Goal: Navigation & Orientation: Find specific page/section

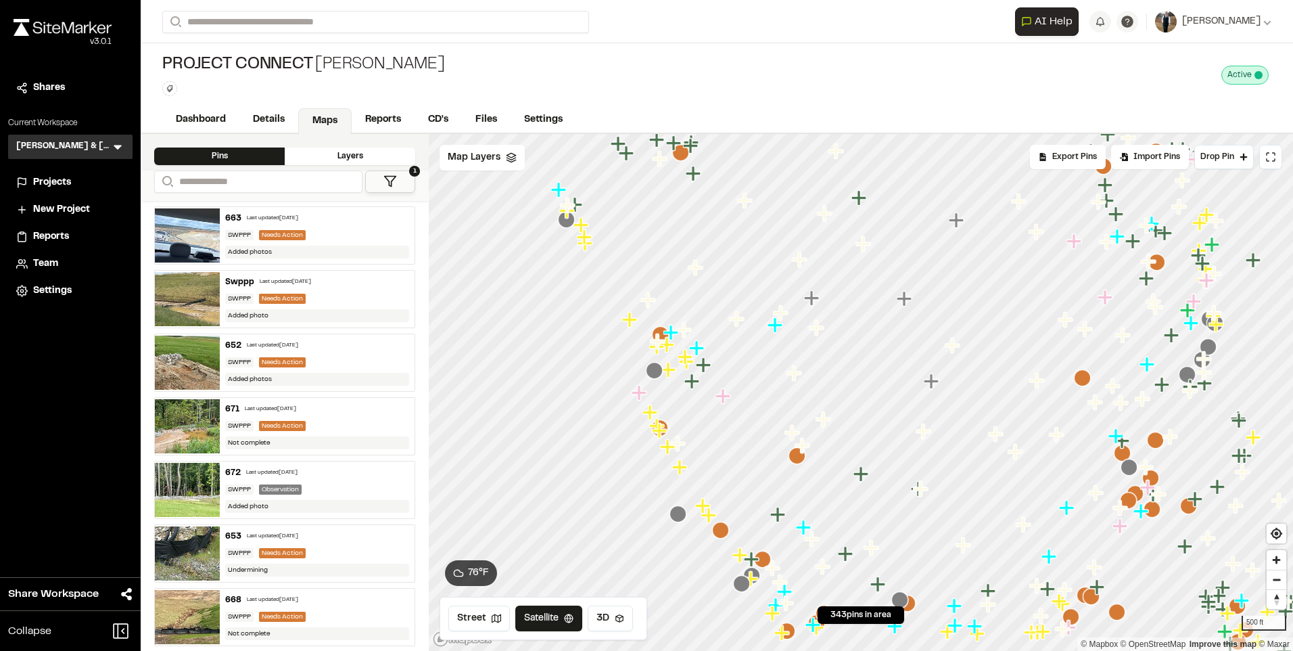
click at [650, 410] on icon "Map marker" at bounding box center [650, 412] width 15 height 15
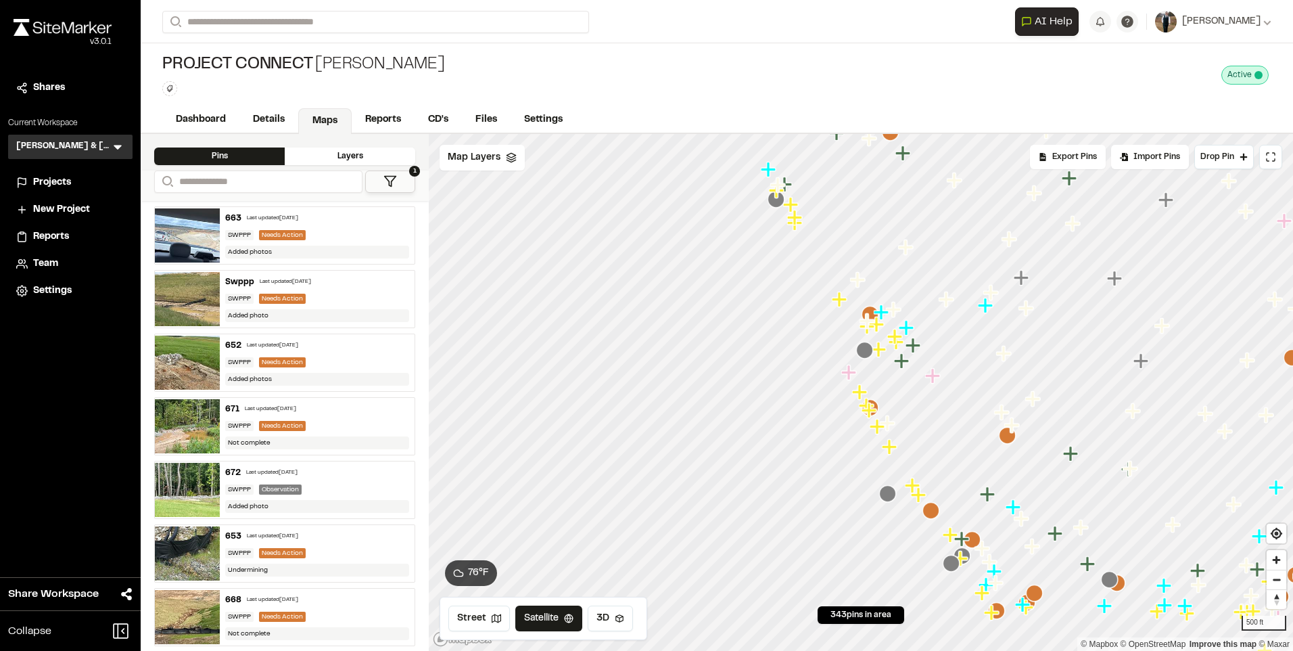
click at [923, 499] on icon "Map marker" at bounding box center [920, 495] width 18 height 18
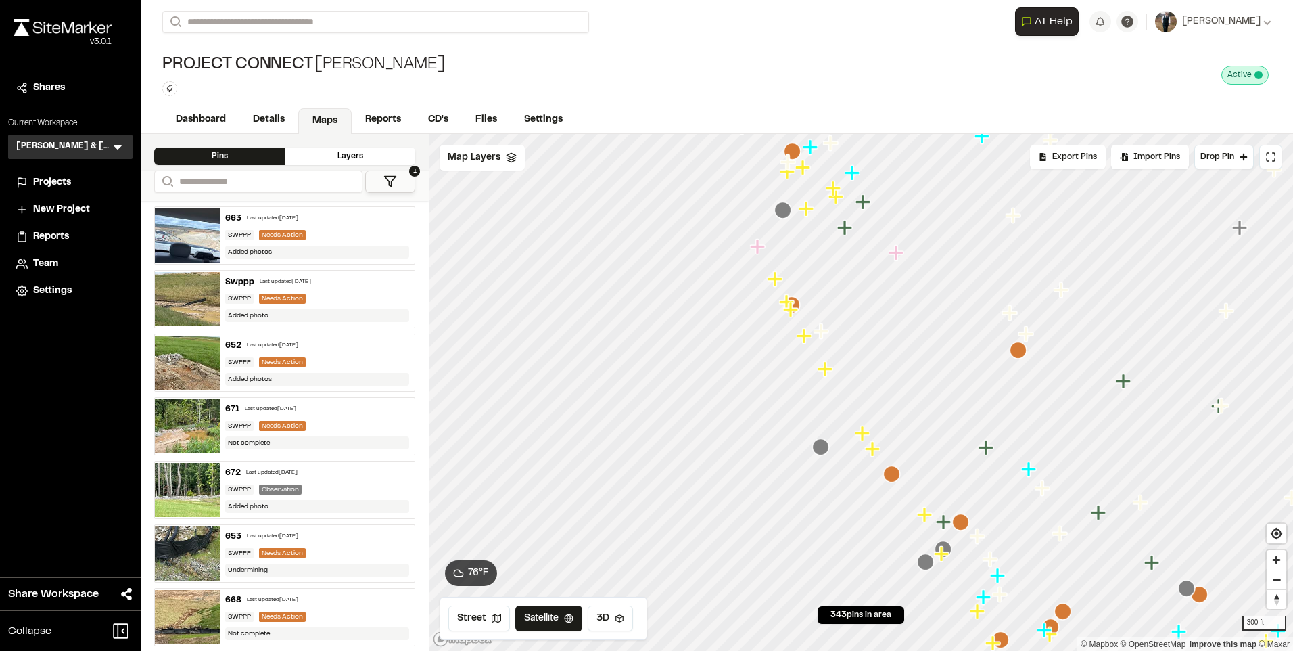
click at [1055, 603] on icon "Map marker" at bounding box center [1063, 611] width 17 height 17
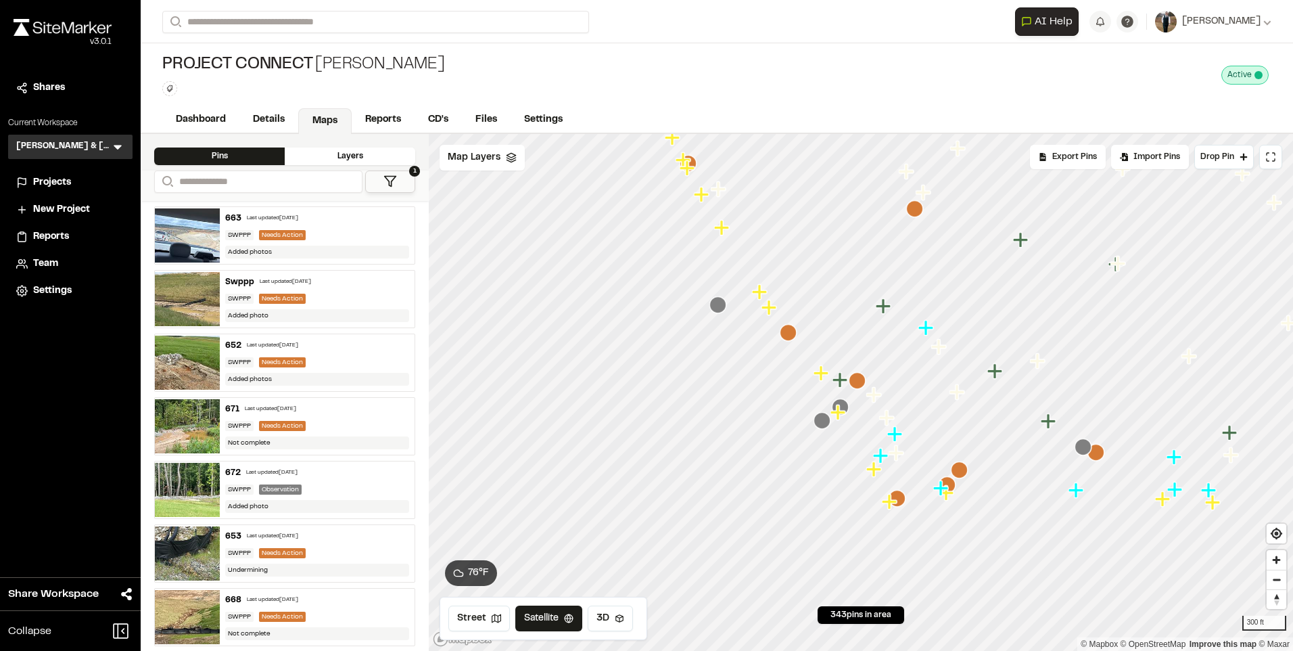
click at [872, 469] on icon "Map marker" at bounding box center [874, 468] width 15 height 15
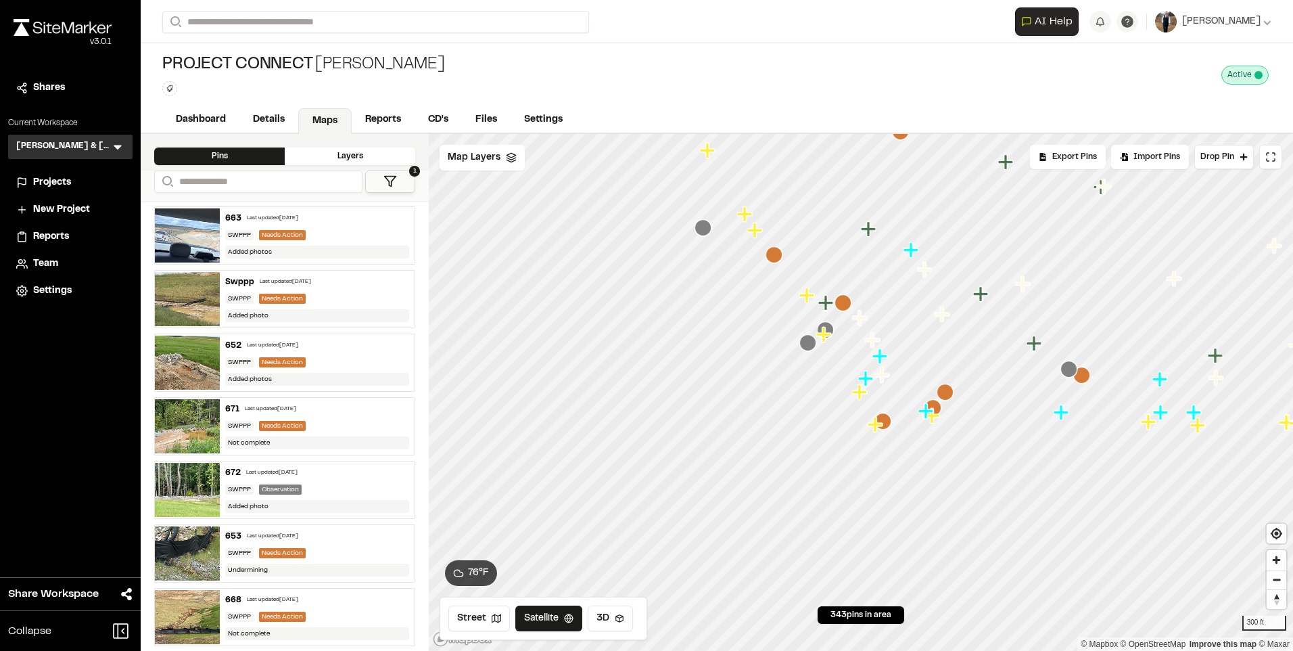
click at [827, 340] on icon "Map marker" at bounding box center [825, 335] width 18 height 18
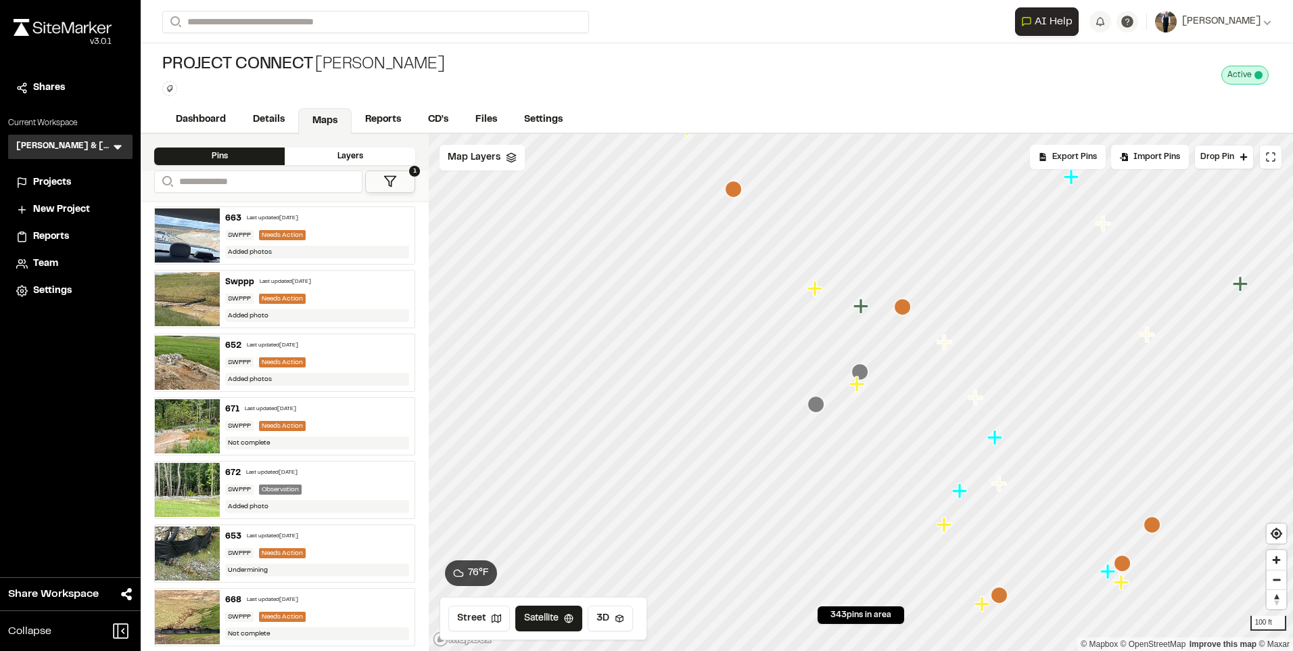
click at [859, 389] on icon "Map marker" at bounding box center [857, 383] width 15 height 15
click at [815, 302] on icon "Map marker" at bounding box center [819, 296] width 18 height 18
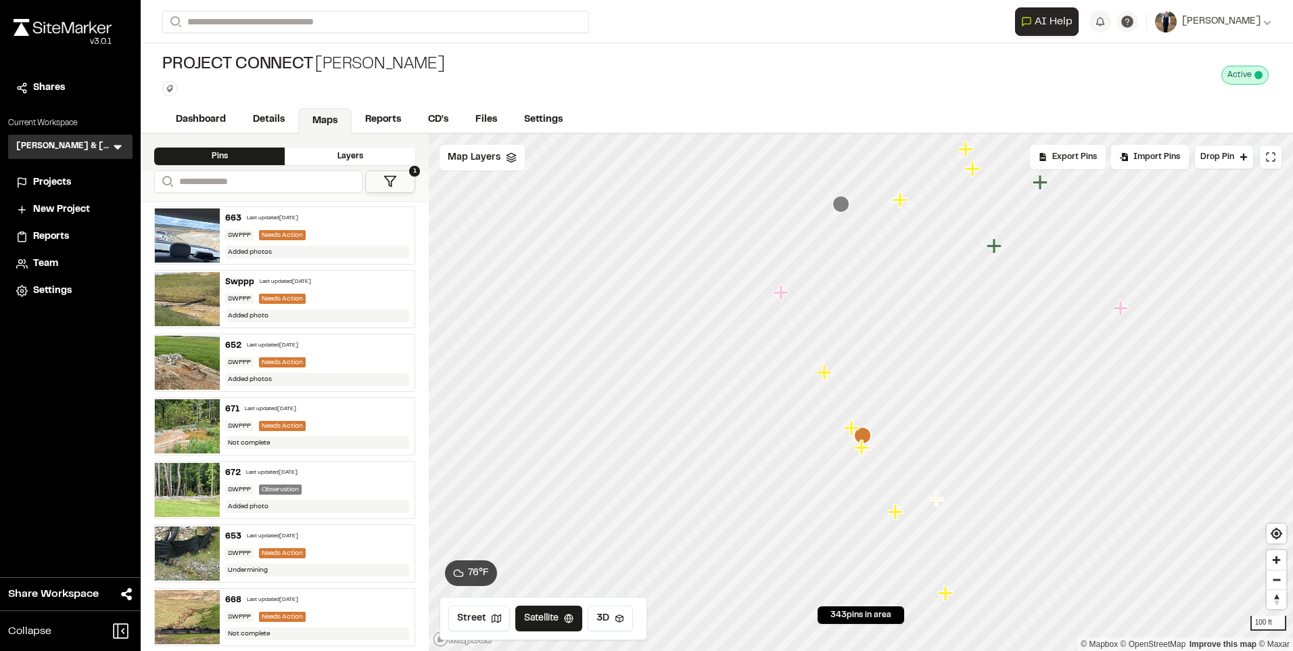
click at [902, 202] on icon "Map marker" at bounding box center [900, 199] width 15 height 15
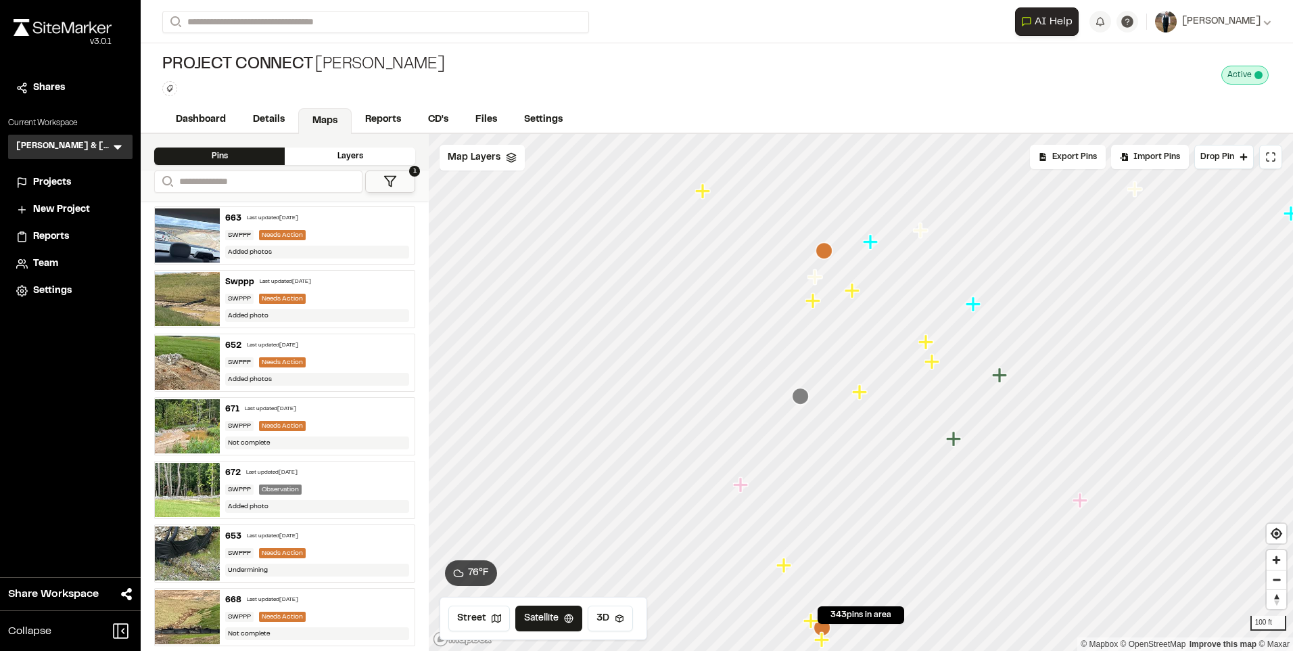
click at [929, 359] on icon "Map marker" at bounding box center [934, 362] width 18 height 18
click at [928, 329] on icon "Map marker" at bounding box center [926, 326] width 18 height 18
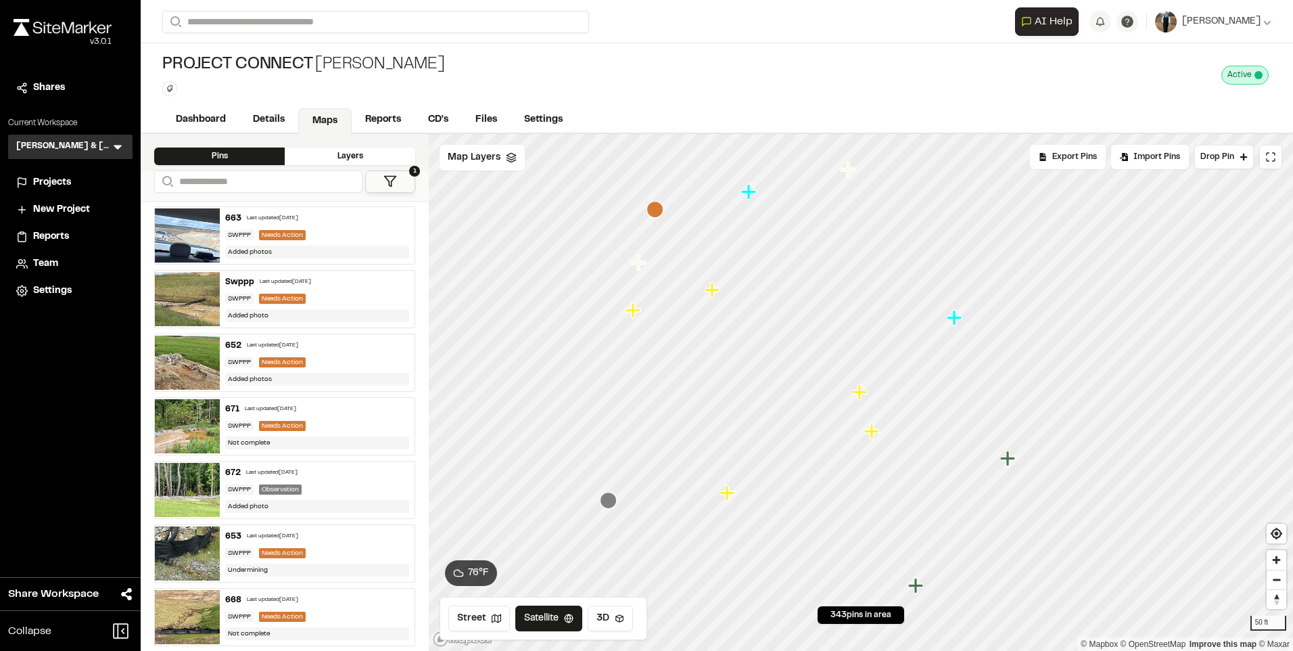
click at [867, 432] on icon "Map marker" at bounding box center [871, 430] width 15 height 15
click at [706, 254] on icon "Map marker" at bounding box center [701, 251] width 18 height 18
click at [465, 157] on span "Map Layers" at bounding box center [474, 157] width 53 height 15
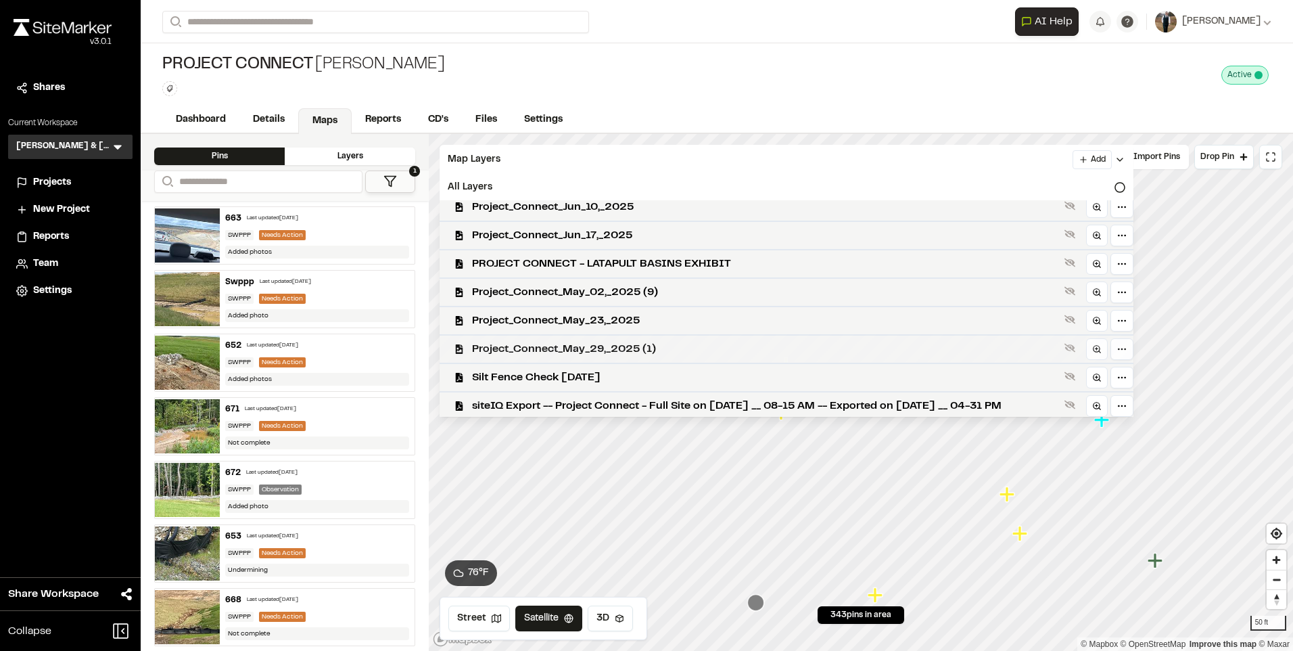
scroll to position [551, 0]
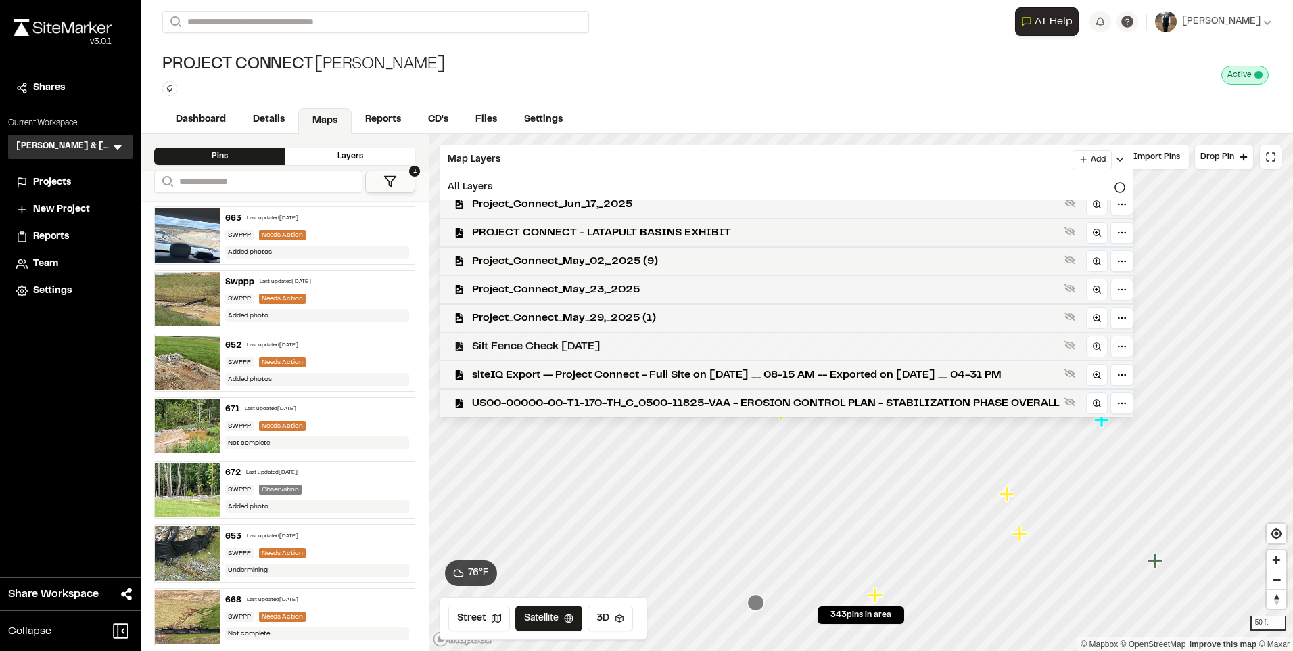
click at [616, 348] on span "Silt Fence Check 08-14-24" at bounding box center [765, 346] width 587 height 16
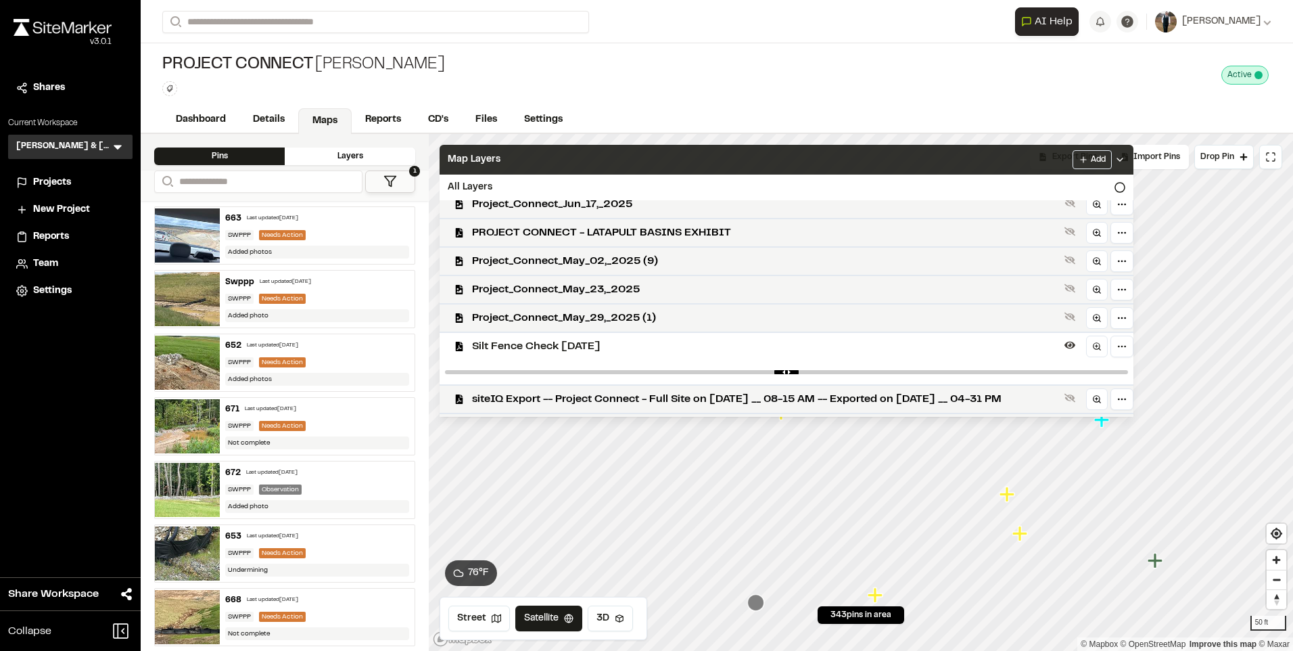
click at [577, 154] on div "Map Layers Add" at bounding box center [787, 160] width 694 height 30
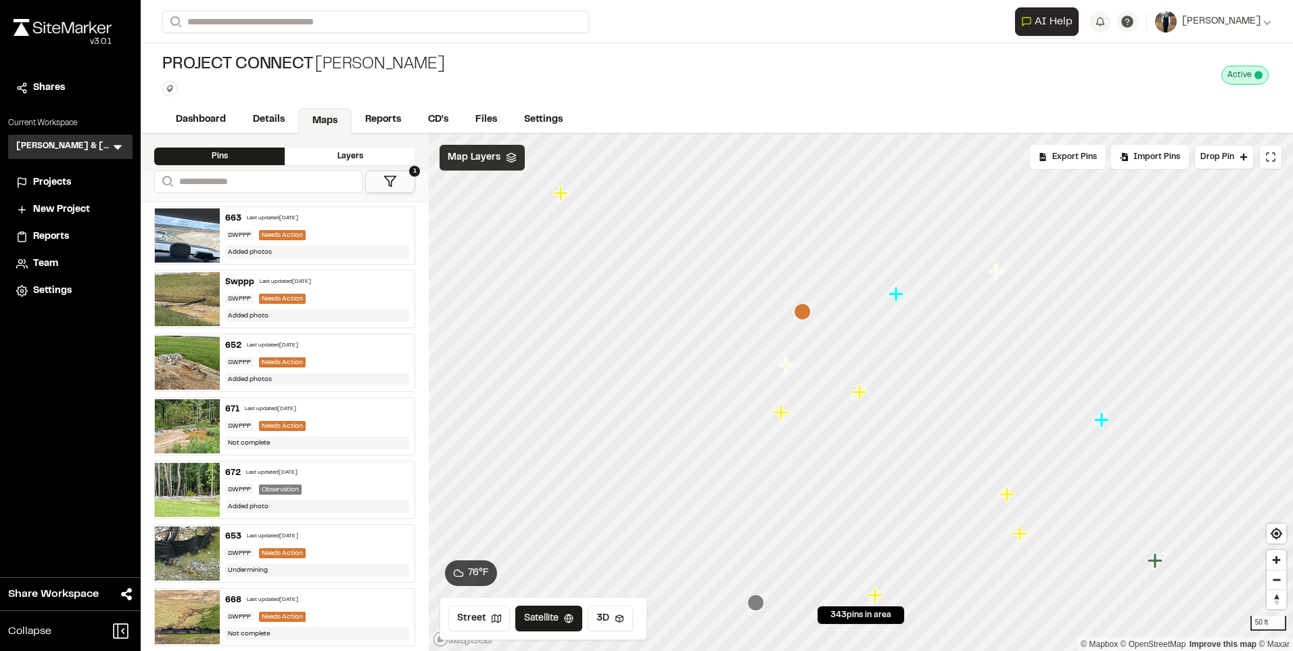
scroll to position [0, 0]
click at [864, 399] on icon "Map marker" at bounding box center [861, 393] width 18 height 18
click at [1015, 499] on icon "Map marker" at bounding box center [1009, 495] width 18 height 18
click at [710, 292] on icon "Map marker" at bounding box center [712, 289] width 15 height 15
click at [860, 391] on icon "Map marker" at bounding box center [859, 391] width 15 height 15
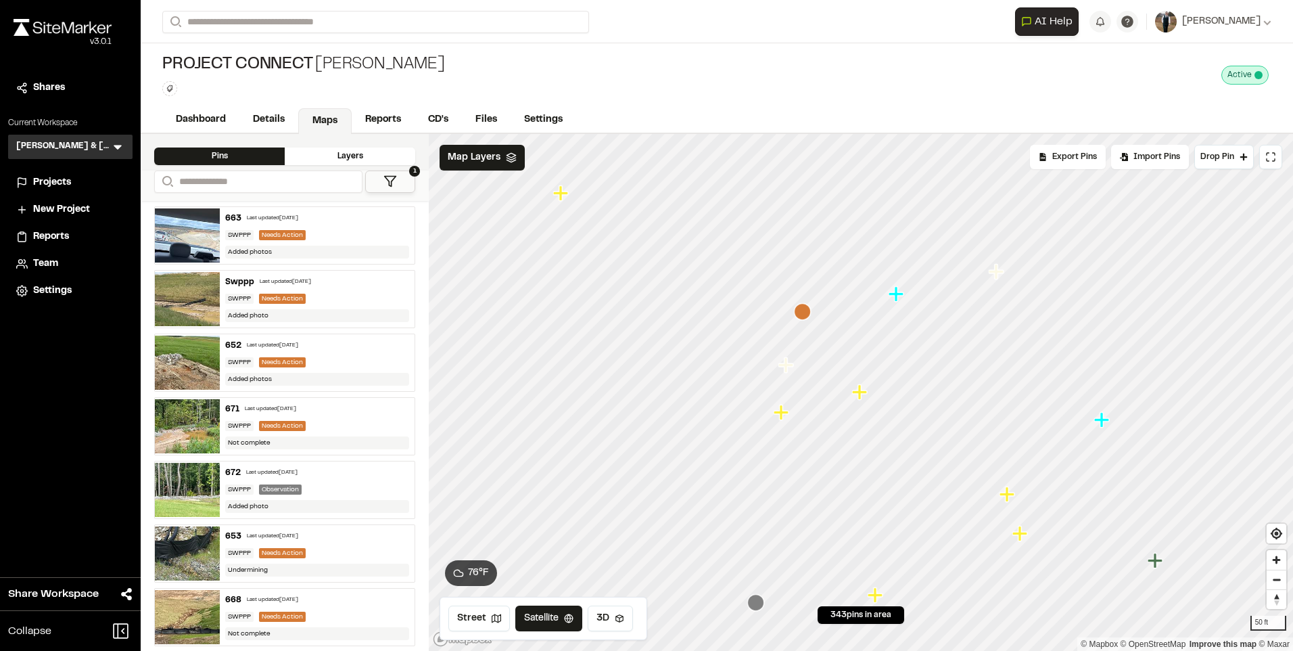
click at [779, 419] on icon "Map marker" at bounding box center [783, 413] width 18 height 18
click at [942, 376] on icon "Map marker" at bounding box center [940, 372] width 18 height 18
click at [1009, 501] on icon "Map marker" at bounding box center [1007, 493] width 15 height 15
click at [632, 312] on icon "Map marker" at bounding box center [633, 309] width 15 height 15
click at [719, 235] on icon "Map marker" at bounding box center [720, 236] width 15 height 15
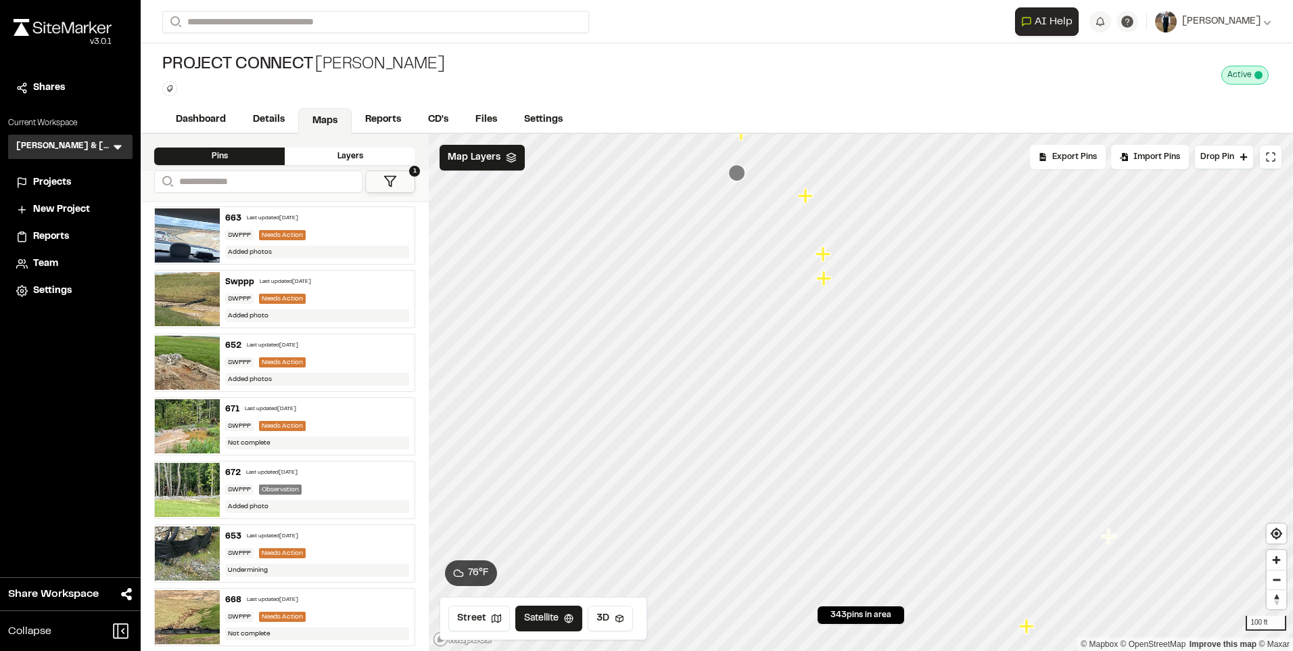
click at [821, 282] on icon "Map marker" at bounding box center [825, 279] width 18 height 18
click at [864, 367] on icon "Map marker" at bounding box center [859, 366] width 15 height 15
click at [844, 336] on icon "Map marker" at bounding box center [842, 333] width 15 height 15
click at [800, 333] on icon "Map marker" at bounding box center [797, 330] width 18 height 18
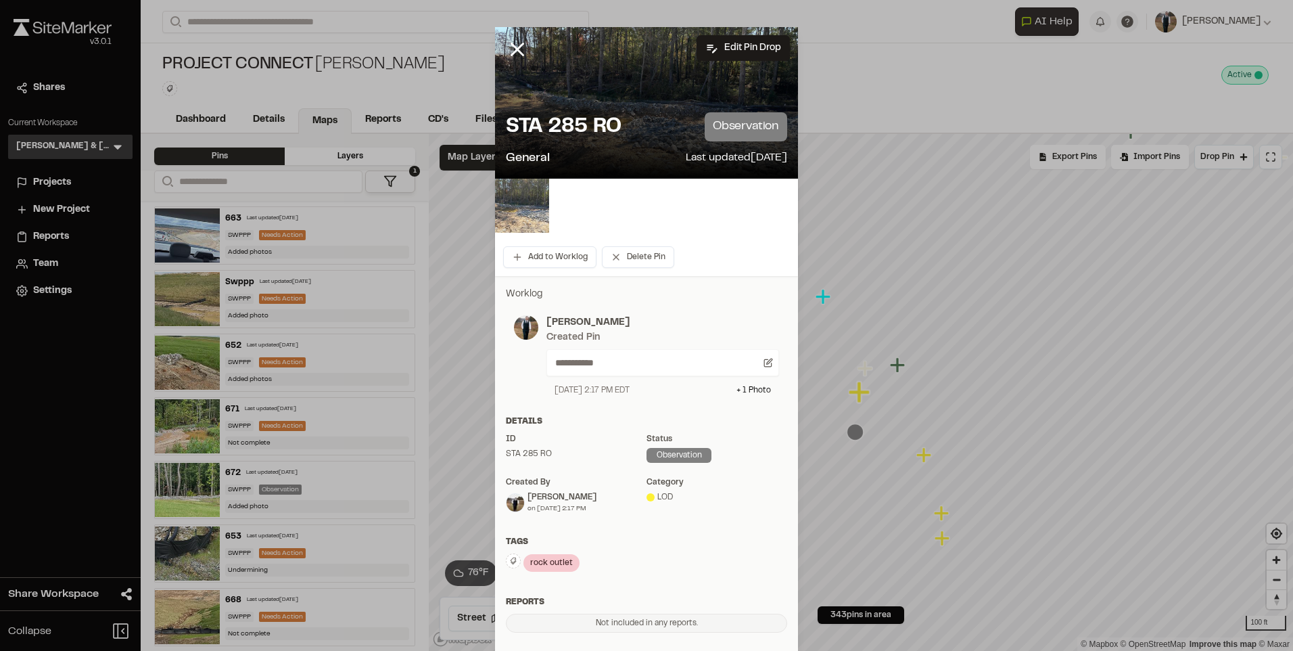
click at [513, 202] on img at bounding box center [522, 206] width 54 height 54
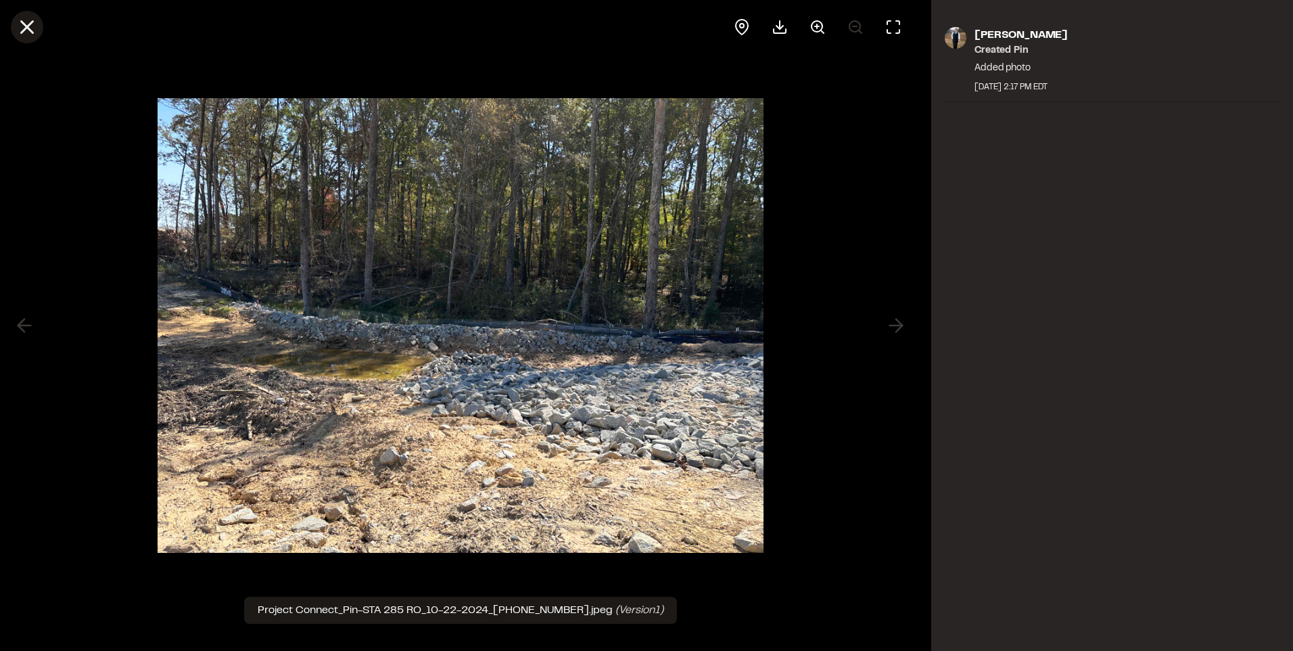
click at [24, 31] on line at bounding box center [27, 27] width 11 height 11
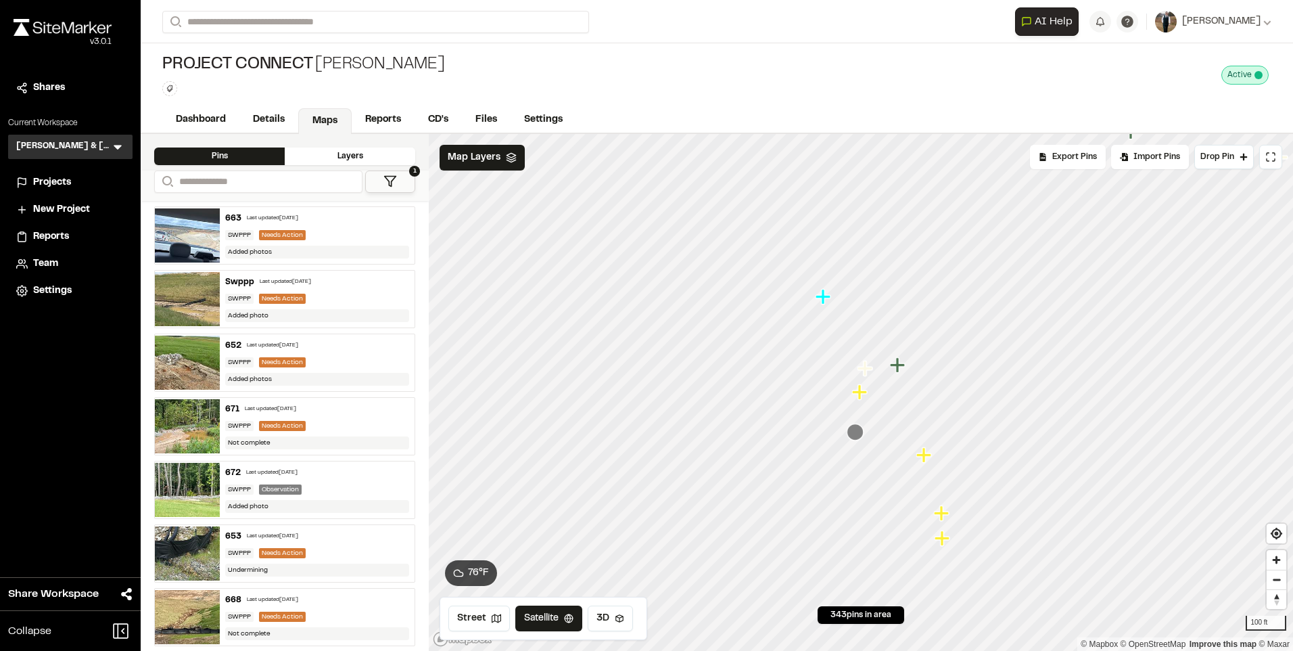
click at [860, 394] on icon "Map marker" at bounding box center [859, 391] width 15 height 15
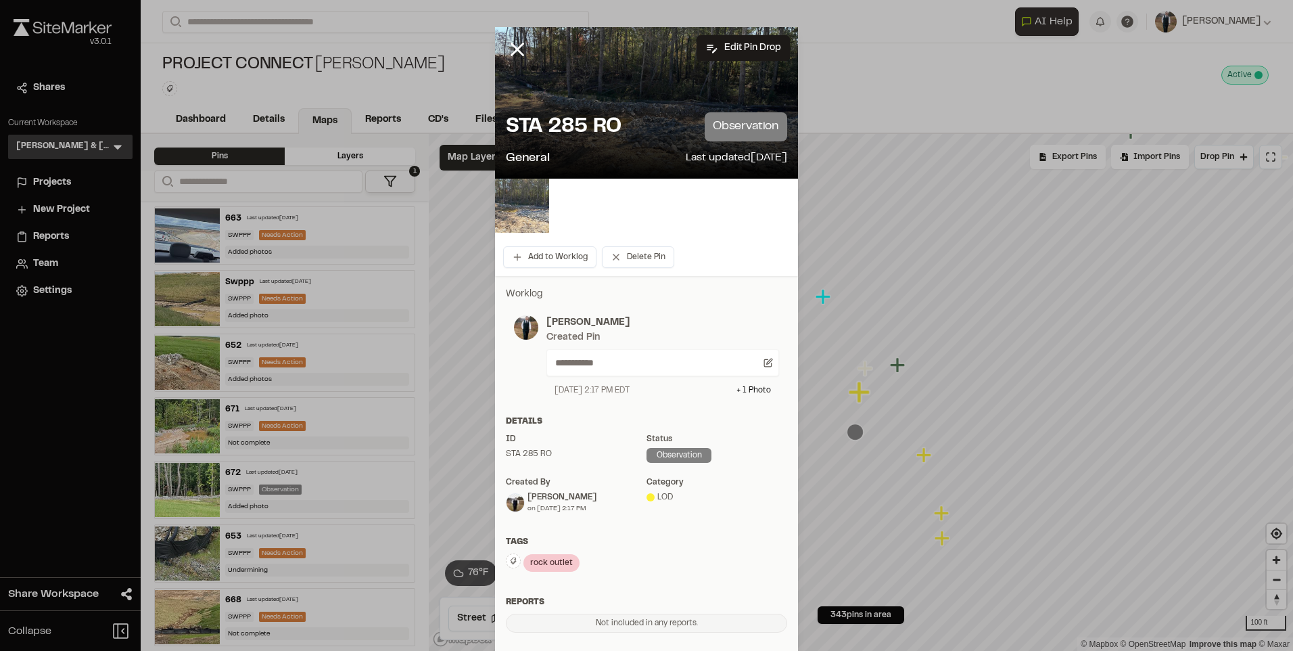
click at [508, 198] on img at bounding box center [522, 206] width 54 height 54
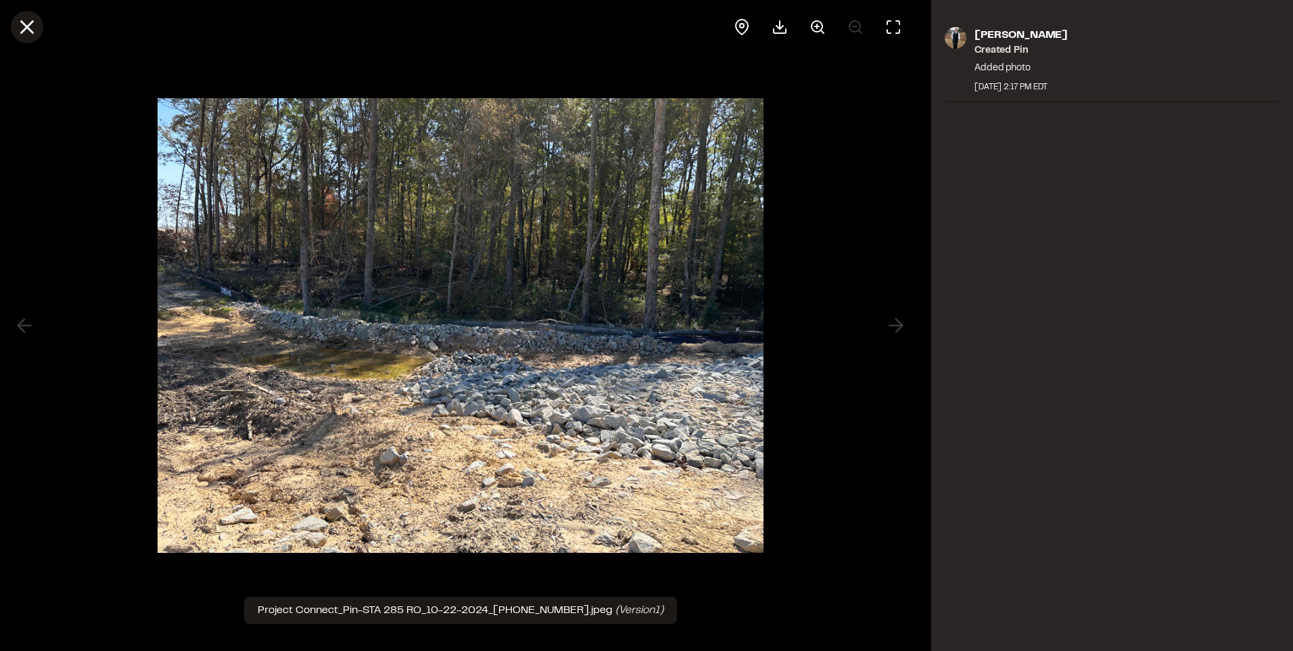
click at [34, 28] on icon at bounding box center [27, 27] width 23 height 23
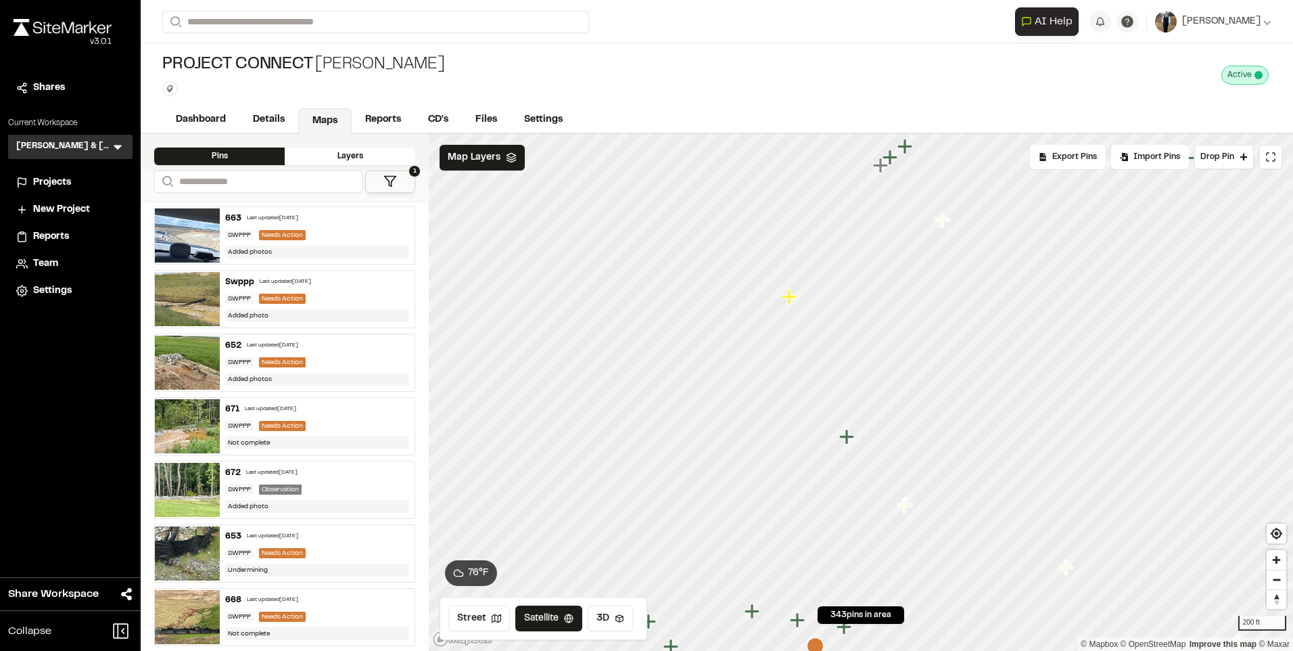
click at [787, 303] on icon "Map marker" at bounding box center [791, 297] width 18 height 18
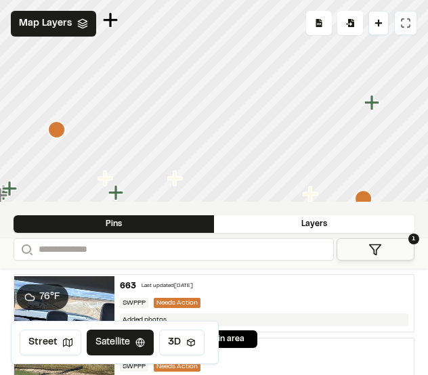
click at [404, 21] on icon at bounding box center [405, 23] width 11 height 11
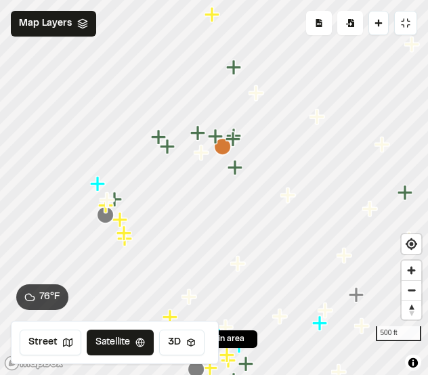
click at [230, 255] on icon "Map marker" at bounding box center [239, 264] width 18 height 18
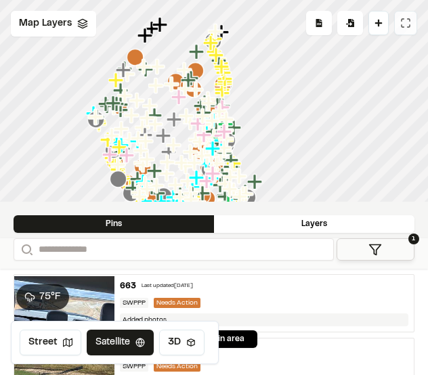
click at [409, 30] on button at bounding box center [405, 23] width 23 height 24
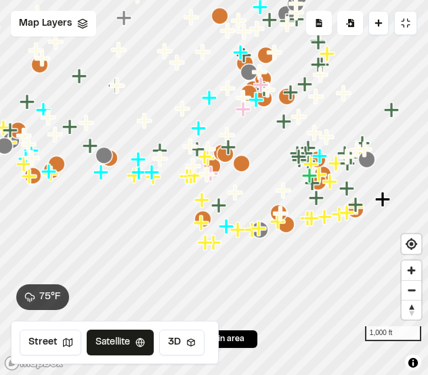
click at [201, 199] on icon "Map marker" at bounding box center [201, 199] width 15 height 15
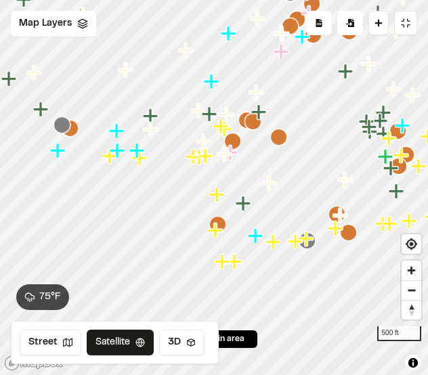
click at [232, 143] on icon "Map marker" at bounding box center [232, 141] width 17 height 17
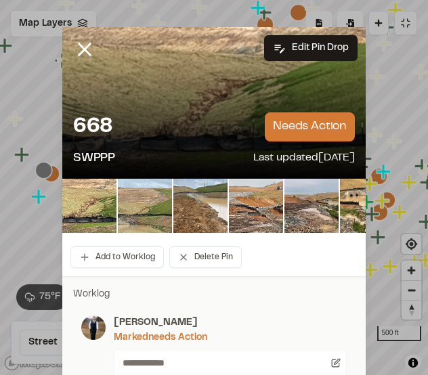
scroll to position [135, 0]
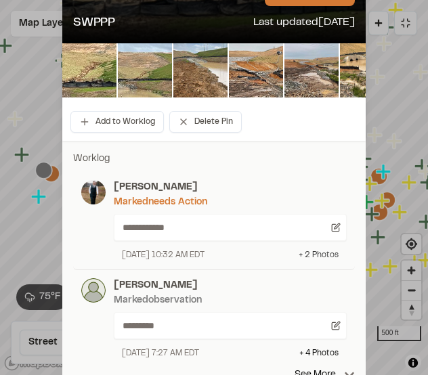
click at [310, 258] on div "+ 2 Photo s" at bounding box center [318, 255] width 40 height 12
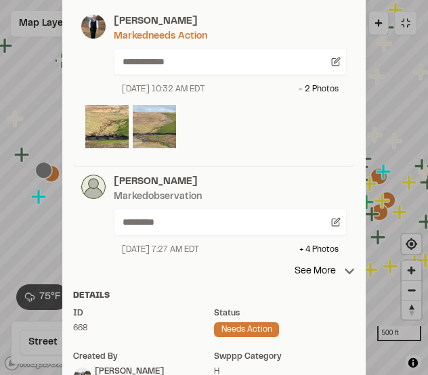
scroll to position [338, 0]
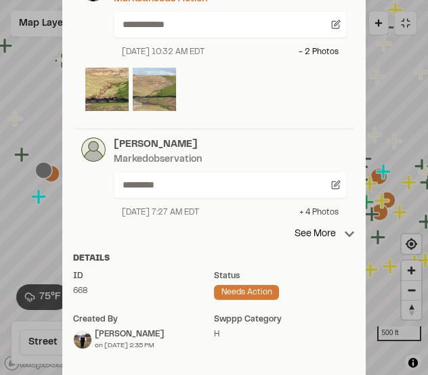
click at [316, 214] on div "+ 4 Photo s" at bounding box center [318, 212] width 39 height 12
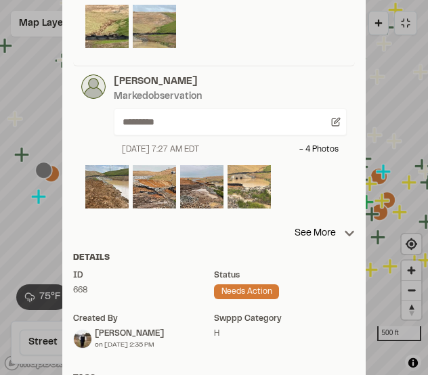
scroll to position [406, 0]
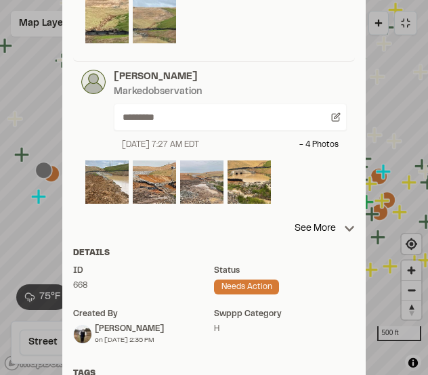
click at [195, 185] on img at bounding box center [201, 181] width 43 height 43
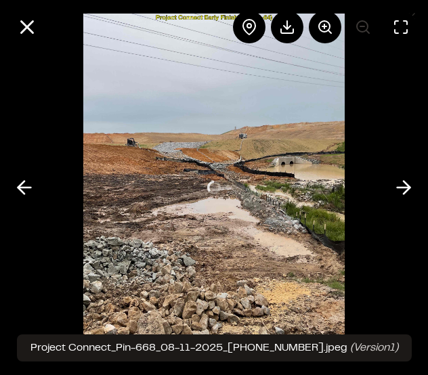
scroll to position [0, 0]
click at [331, 23] on icon at bounding box center [325, 27] width 16 height 16
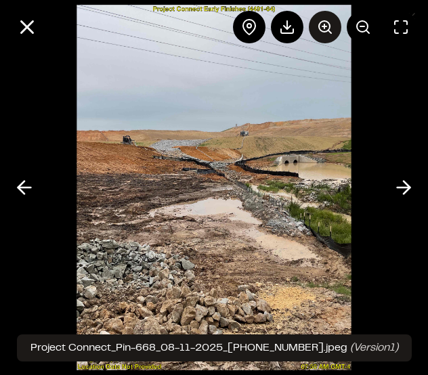
click at [331, 23] on icon at bounding box center [325, 27] width 16 height 16
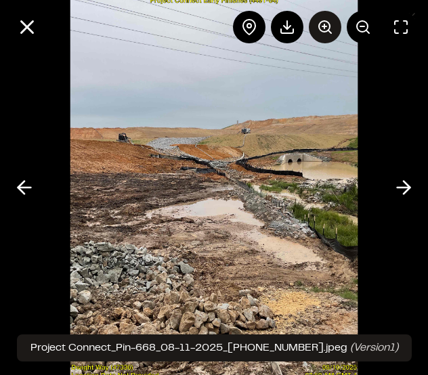
click at [331, 23] on icon at bounding box center [325, 27] width 16 height 16
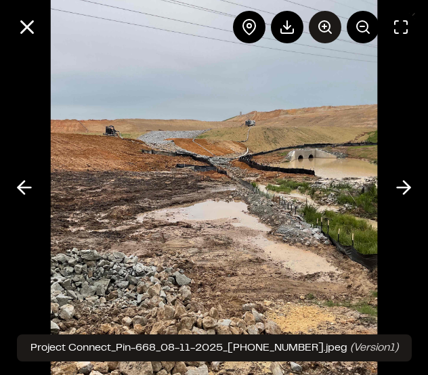
click at [331, 23] on icon at bounding box center [325, 27] width 16 height 16
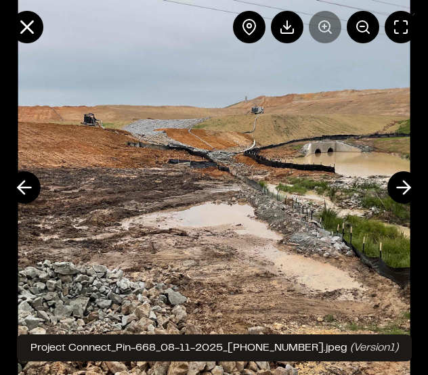
click at [331, 23] on div at bounding box center [325, 27] width 184 height 32
click at [24, 34] on icon at bounding box center [27, 27] width 23 height 23
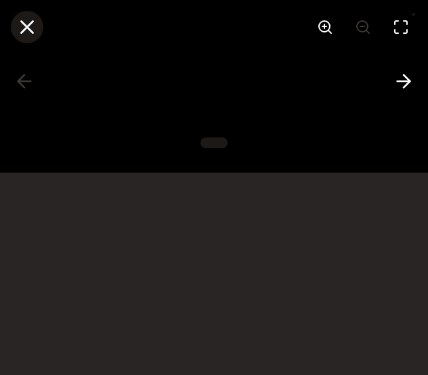
scroll to position [406, 0]
